Goal: Find specific page/section: Find specific page/section

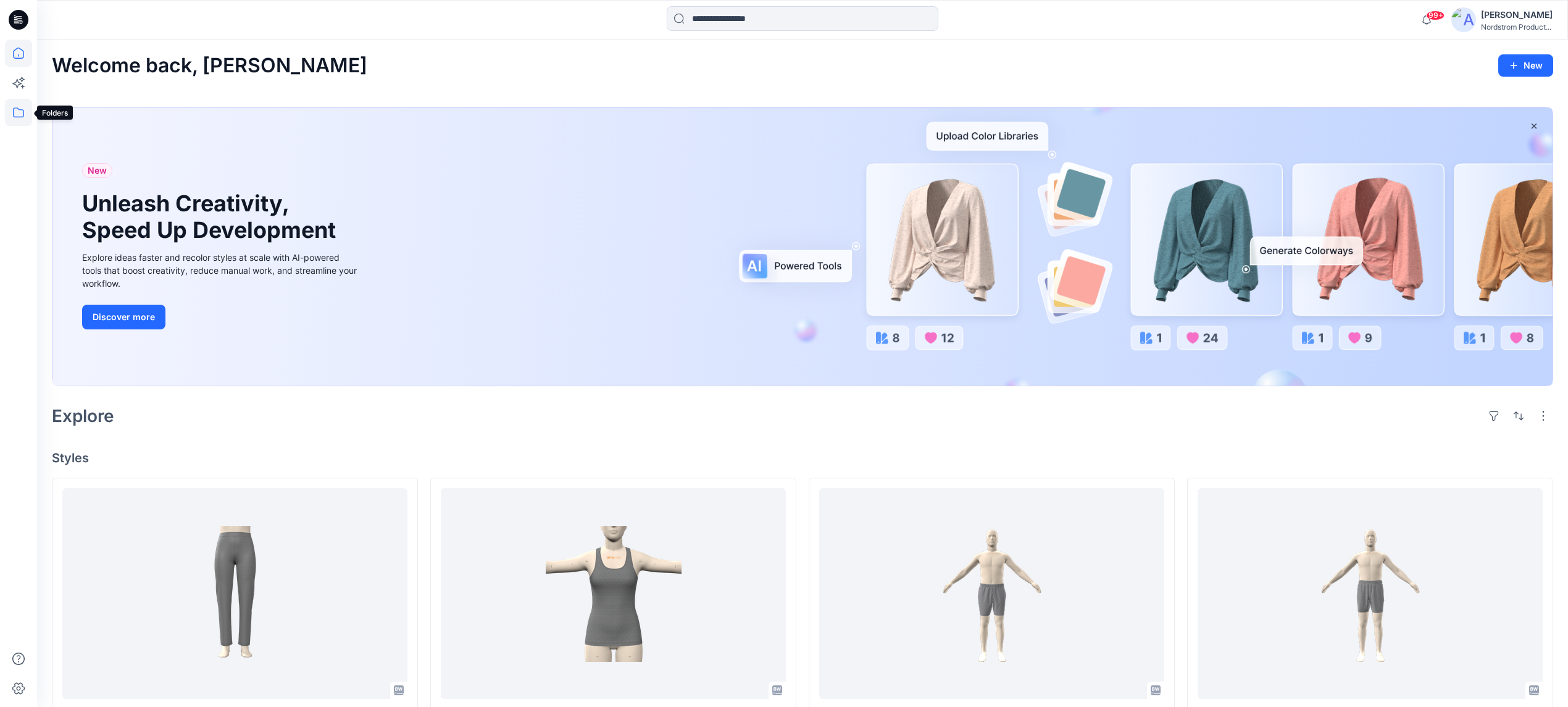
click at [13, 116] on icon at bounding box center [18, 112] width 11 height 10
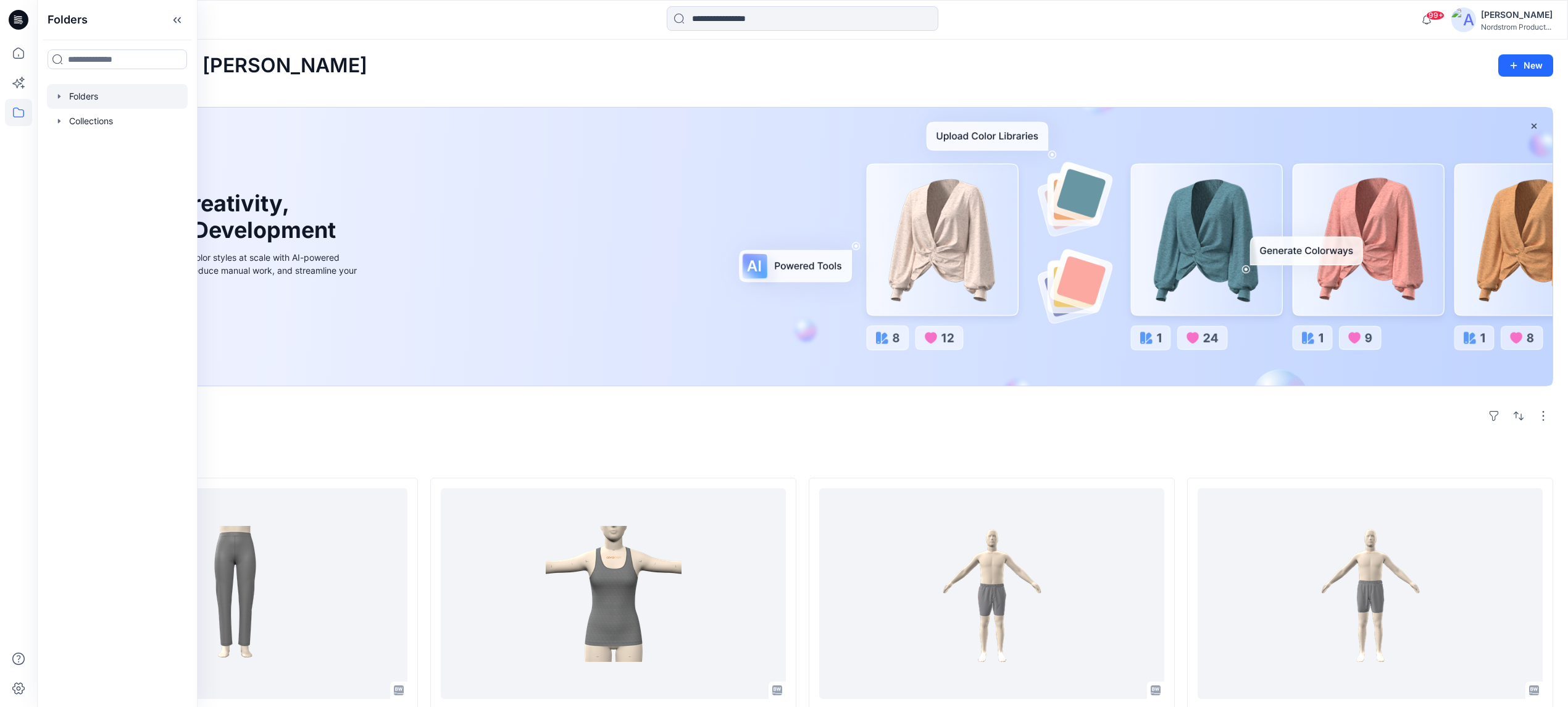
click at [90, 89] on div at bounding box center [117, 97] width 141 height 25
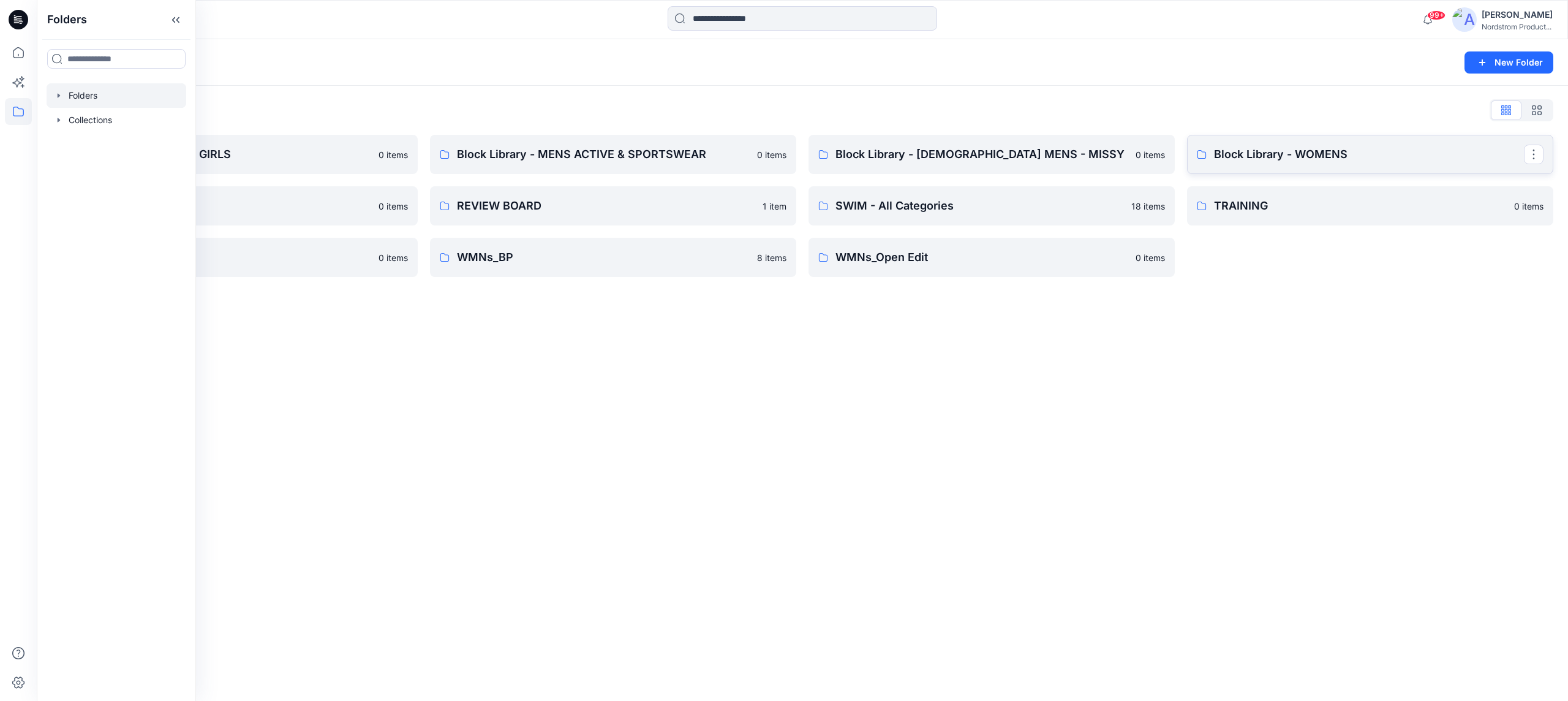
click at [1272, 156] on p "Block Library - WOMENS" at bounding box center [1368, 154] width 310 height 17
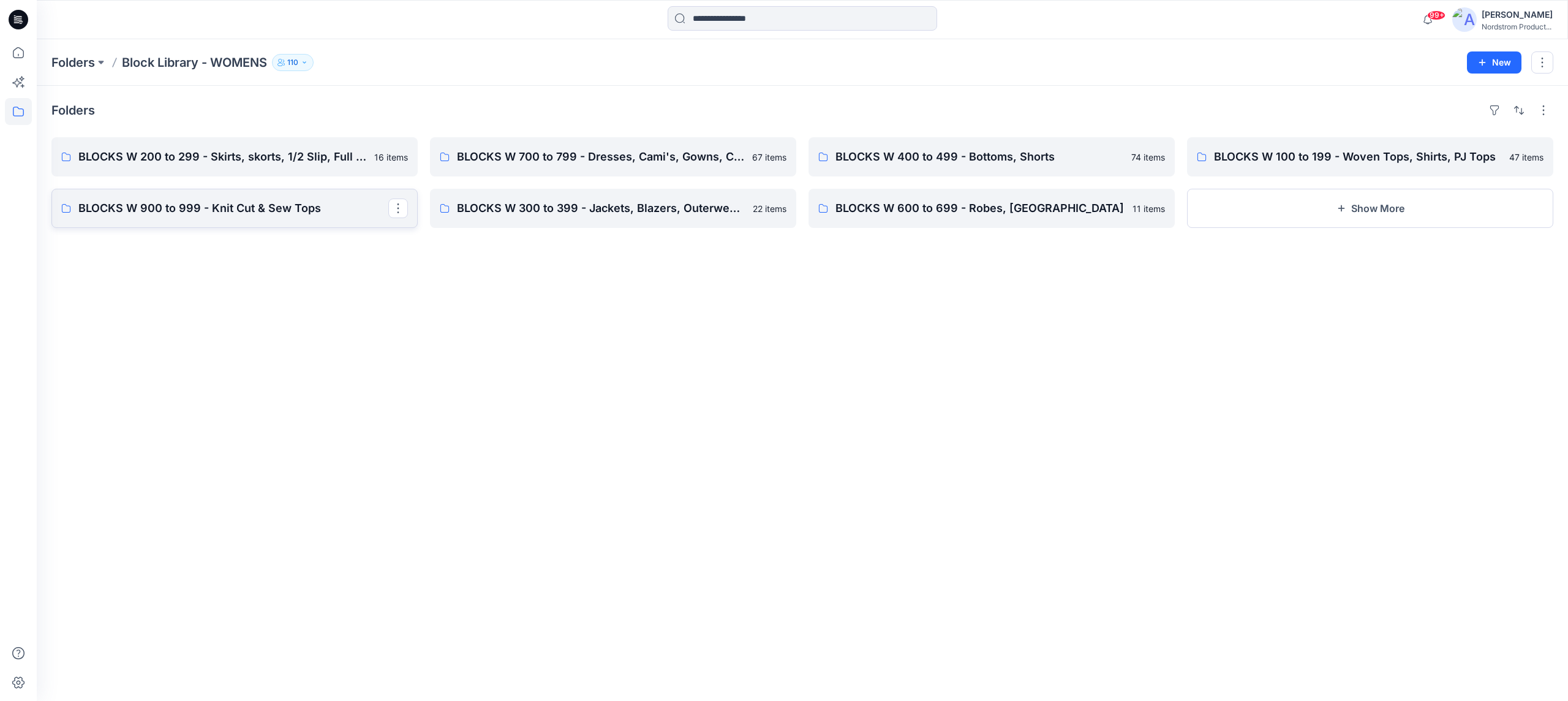
click at [266, 213] on p "BLOCKS W 900 to 999 - Knit Cut & Sew Tops" at bounding box center [233, 208] width 310 height 17
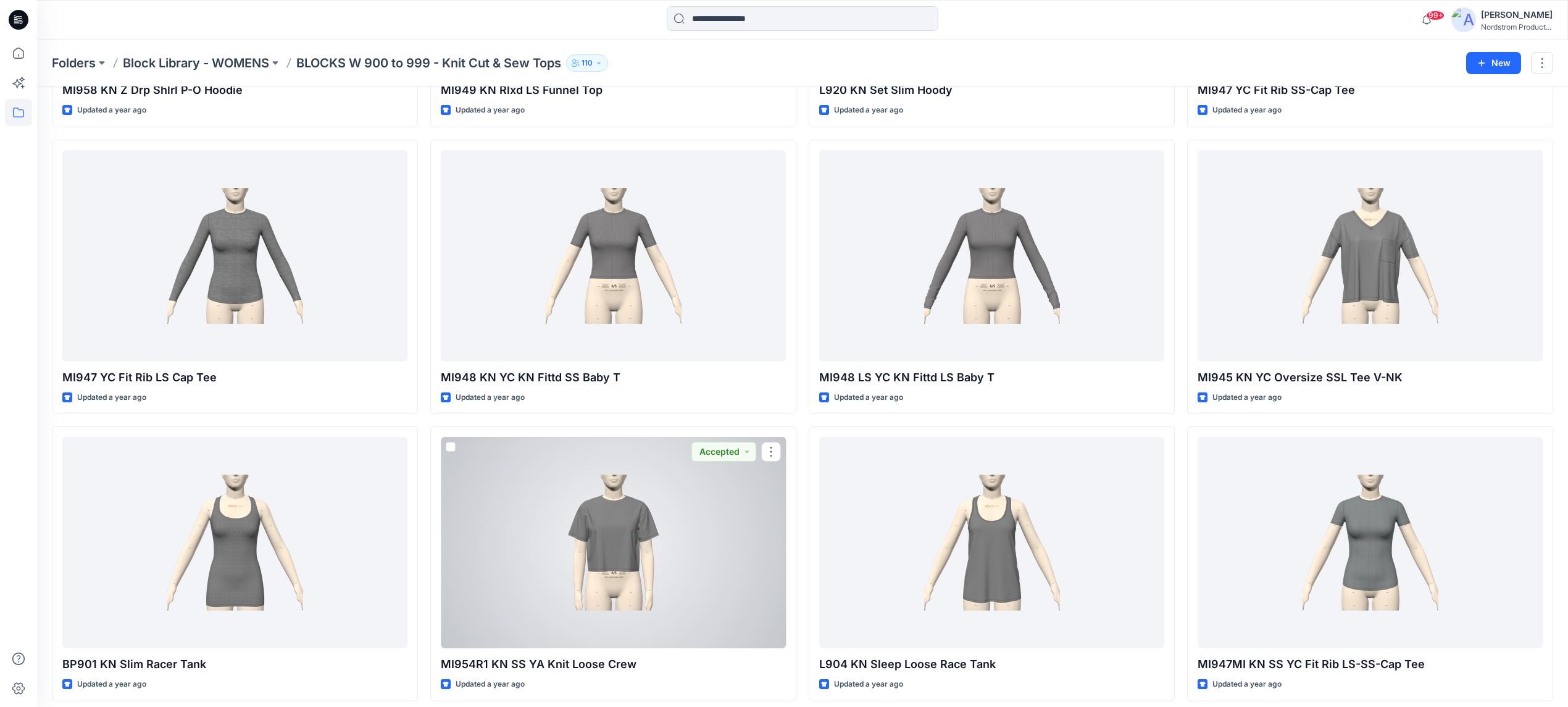
scroll to position [2294, 0]
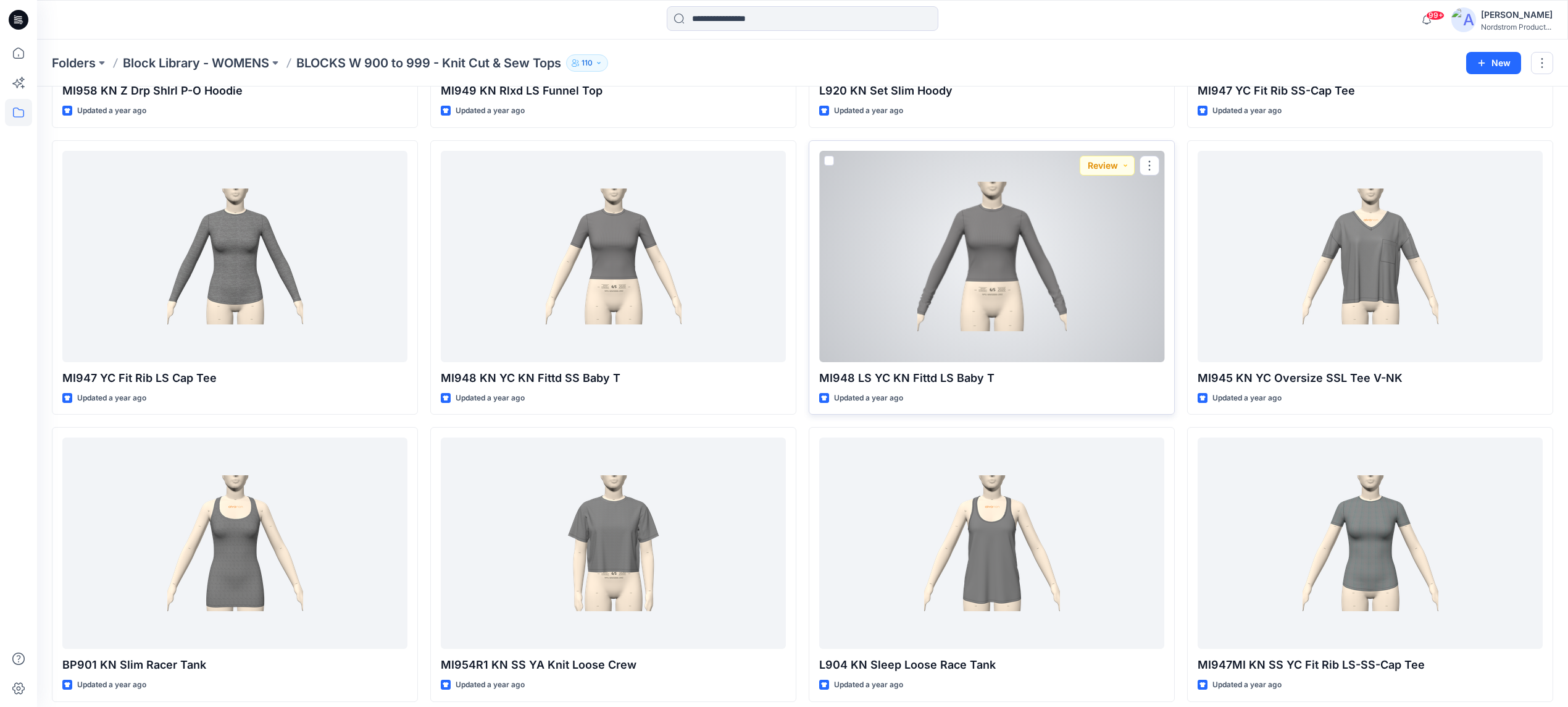
click at [1113, 298] on div at bounding box center [991, 256] width 345 height 211
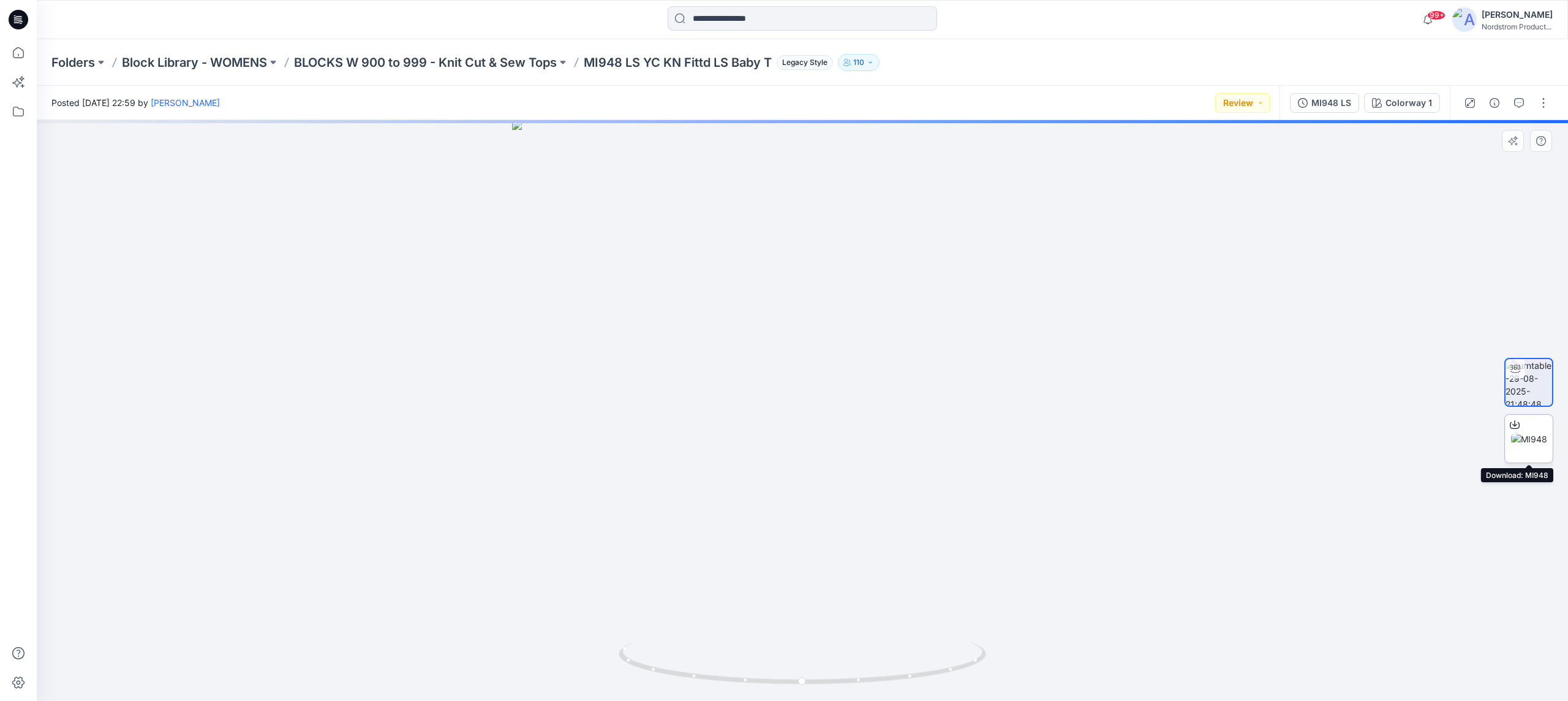
click at [1544, 446] on img at bounding box center [1529, 439] width 36 height 13
